Goal: Check status: Check status

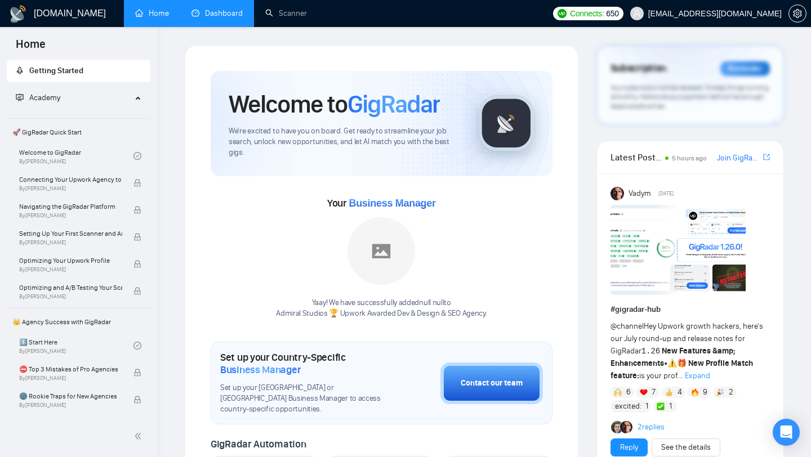
click at [219, 8] on link "Dashboard" at bounding box center [217, 13] width 51 height 10
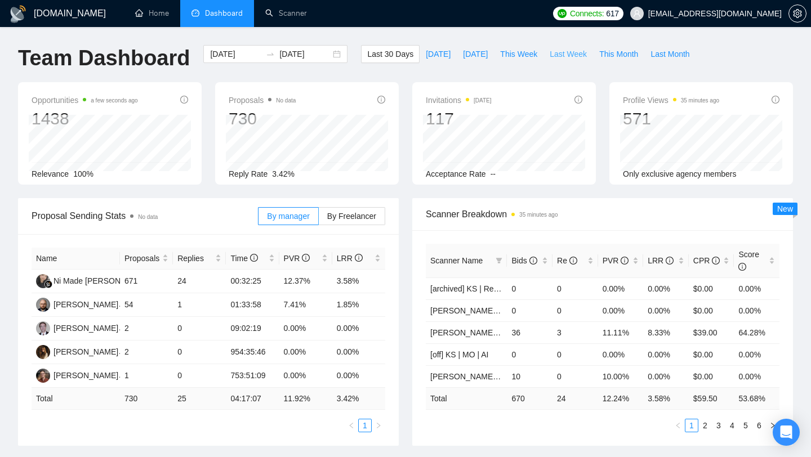
click at [562, 54] on span "Last Week" at bounding box center [568, 54] width 37 height 12
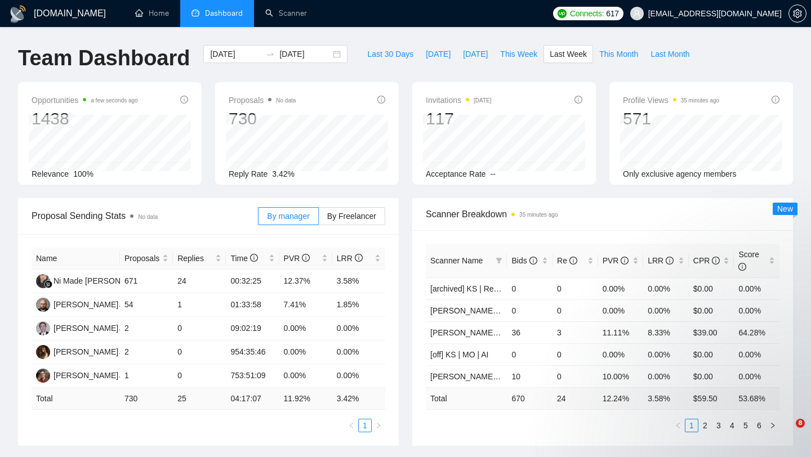
type input "[DATE]"
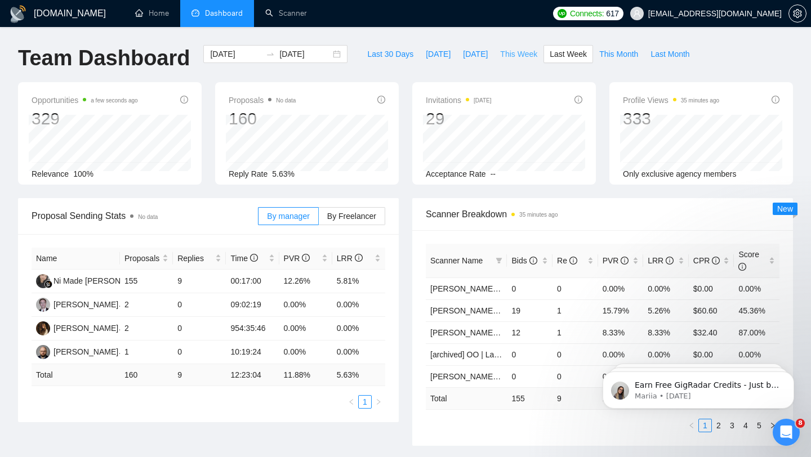
click at [521, 54] on span "This Week" at bounding box center [518, 54] width 37 height 12
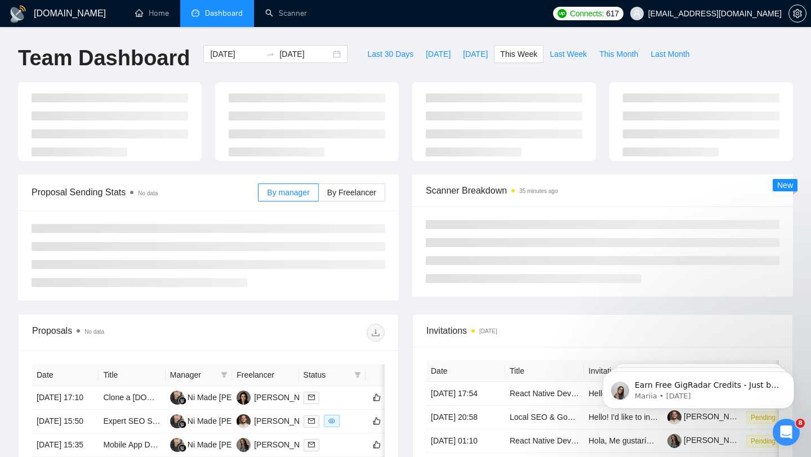
type input "[DATE]"
